Goal: Task Accomplishment & Management: Manage account settings

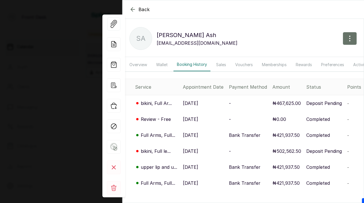
scroll to position [361, 0]
click at [69, 71] on div "Back [PERSON_NAME] SA [PERSON_NAME] [EMAIL_ADDRESS][DOMAIN_NAME] Overview Walle…" at bounding box center [182, 101] width 364 height 203
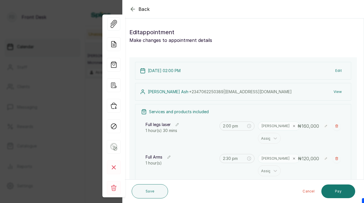
click at [72, 71] on div "Back Appointment Details Edit appointment Make changes to appointment details A…" at bounding box center [182, 101] width 364 height 203
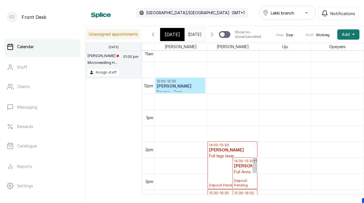
scroll to position [0, 0]
